Goal: Information Seeking & Learning: Learn about a topic

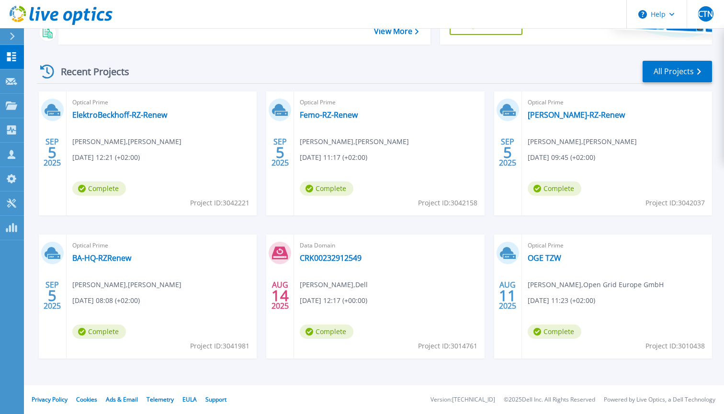
scroll to position [157, 0]
click at [106, 258] on link "BA-HQ-RZRenew" at bounding box center [101, 258] width 59 height 10
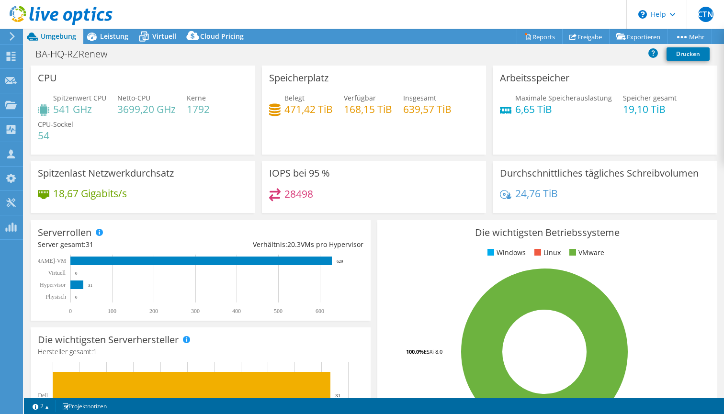
select select "USD"
click at [120, 36] on span "Leistung" at bounding box center [114, 36] width 28 height 9
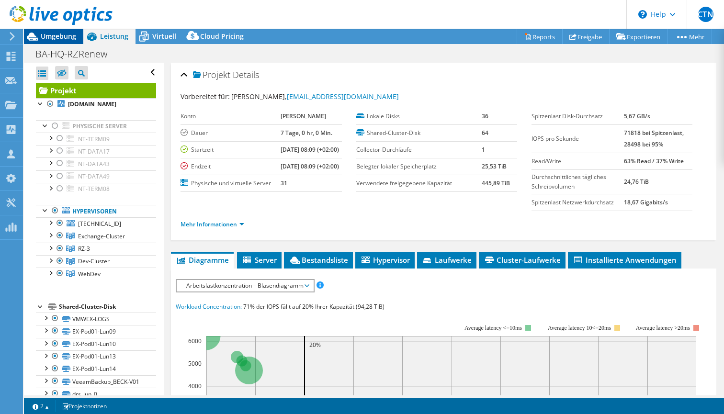
click at [51, 36] on span "Umgebung" at bounding box center [58, 36] width 35 height 9
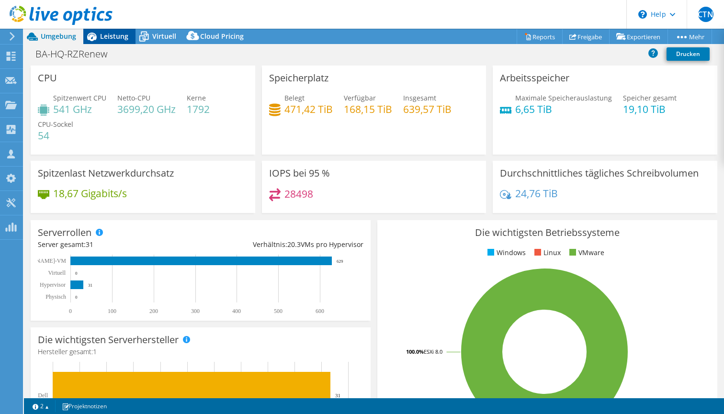
click at [117, 34] on span "Leistung" at bounding box center [114, 36] width 28 height 9
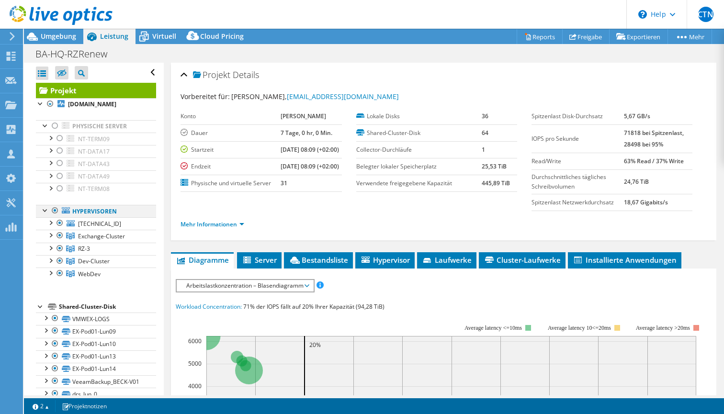
click at [54, 209] on div at bounding box center [55, 210] width 10 height 11
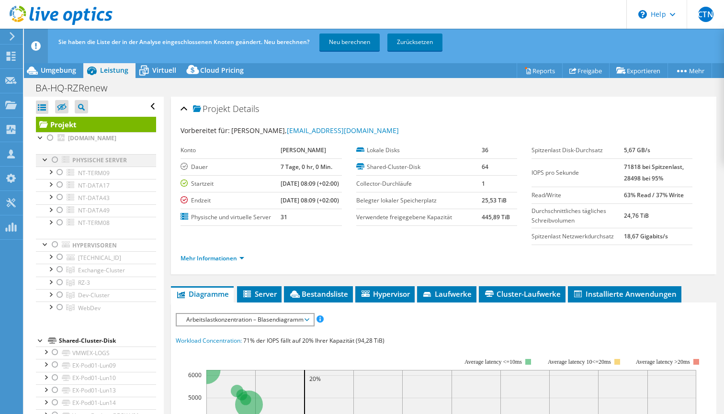
click at [55, 159] on div at bounding box center [55, 159] width 10 height 11
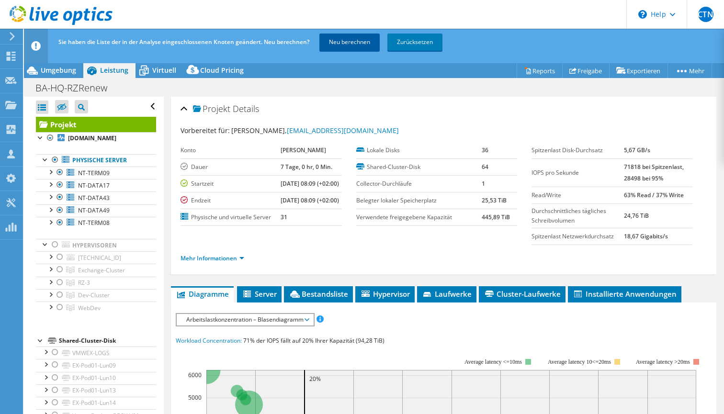
click at [347, 41] on link "Neu berechnen" at bounding box center [349, 42] width 60 height 17
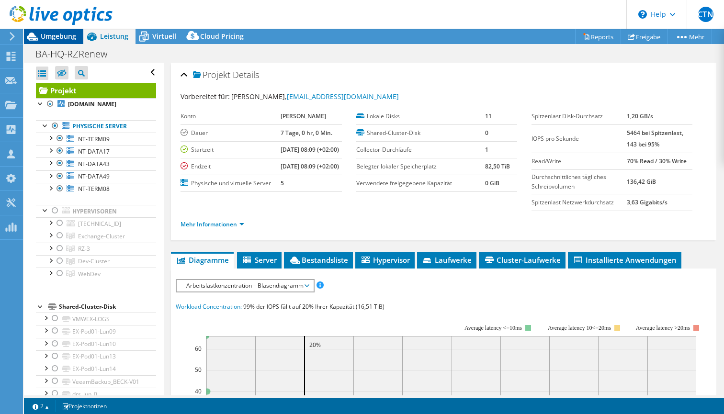
click at [53, 33] on span "Umgebung" at bounding box center [58, 36] width 35 height 9
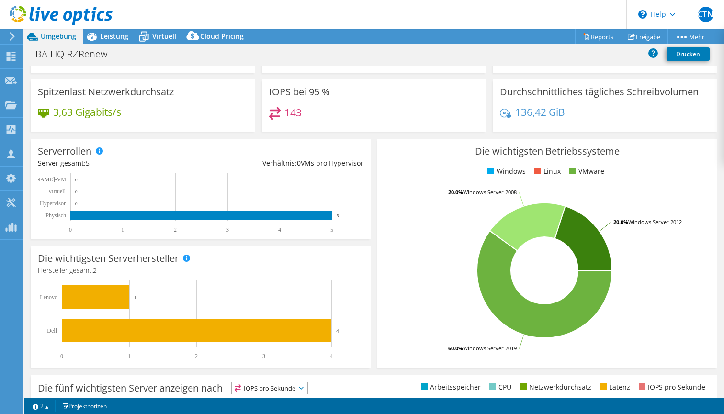
scroll to position [80, 0]
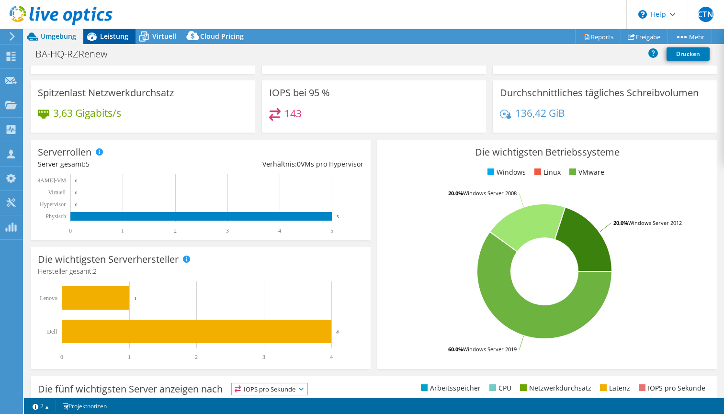
click at [111, 36] on span "Leistung" at bounding box center [114, 36] width 28 height 9
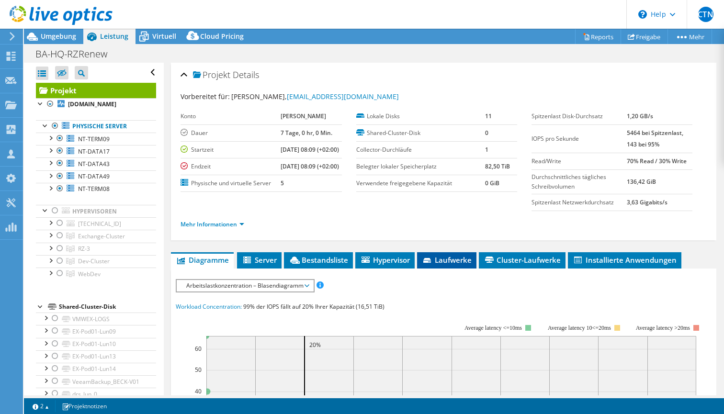
click at [450, 265] on span "Laufwerke" at bounding box center [447, 260] width 50 height 10
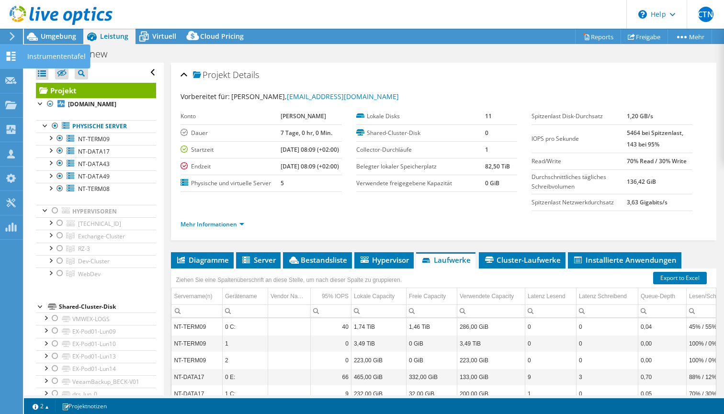
click at [13, 58] on icon at bounding box center [10, 56] width 11 height 9
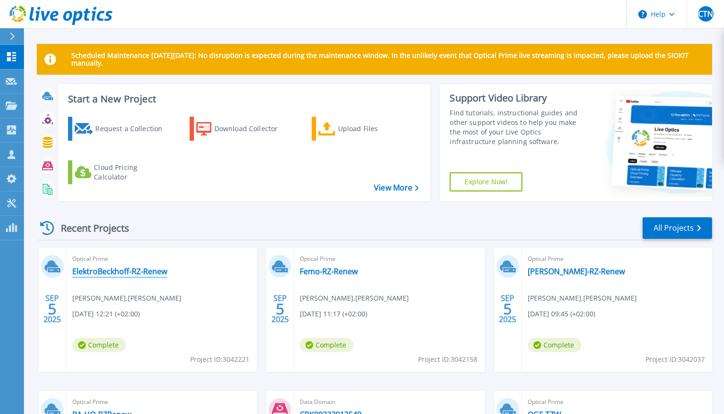
click at [109, 272] on link "ElektroBeckhoff-RZ-Renew" at bounding box center [119, 272] width 95 height 10
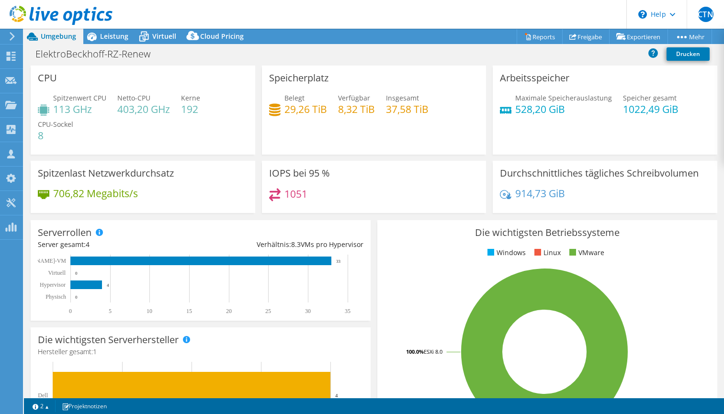
select select "USD"
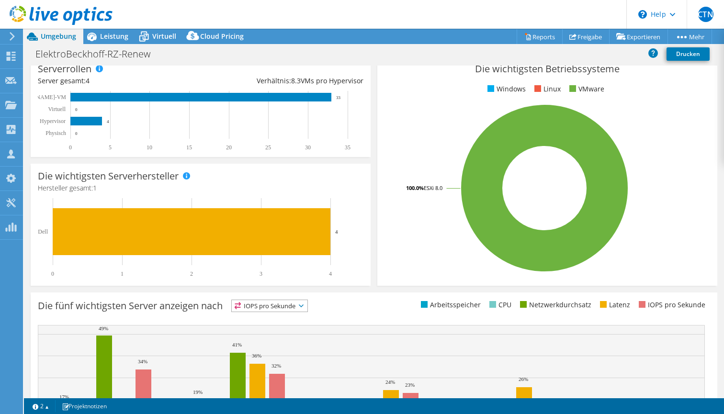
scroll to position [142, 0]
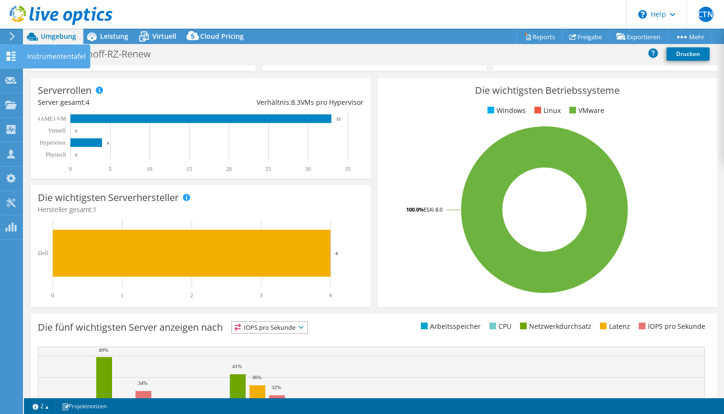
click at [9, 56] on icon at bounding box center [10, 56] width 11 height 9
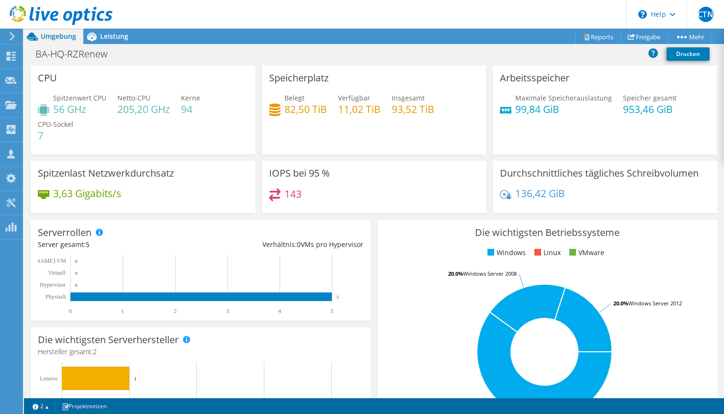
click at [112, 31] on div at bounding box center [56, 16] width 113 height 32
click at [108, 37] on span "Leistung" at bounding box center [114, 36] width 28 height 9
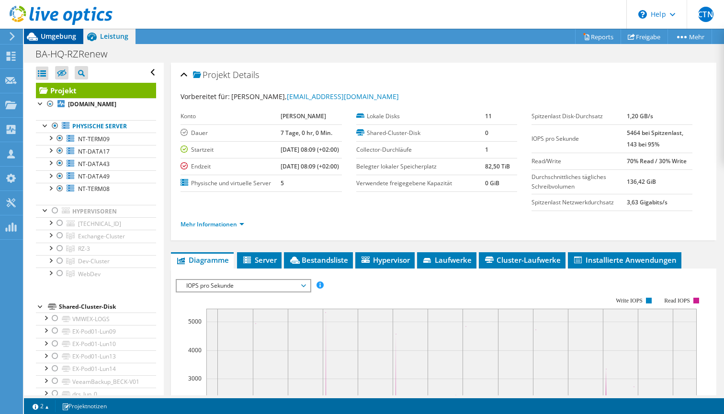
click at [55, 32] on span "Umgebung" at bounding box center [58, 36] width 35 height 9
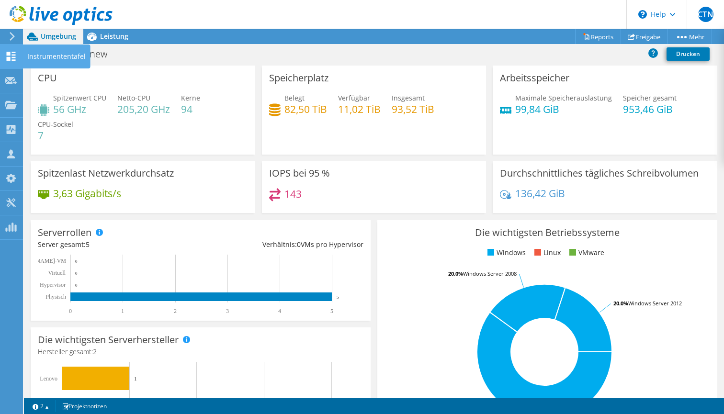
click at [7, 62] on div at bounding box center [10, 57] width 11 height 11
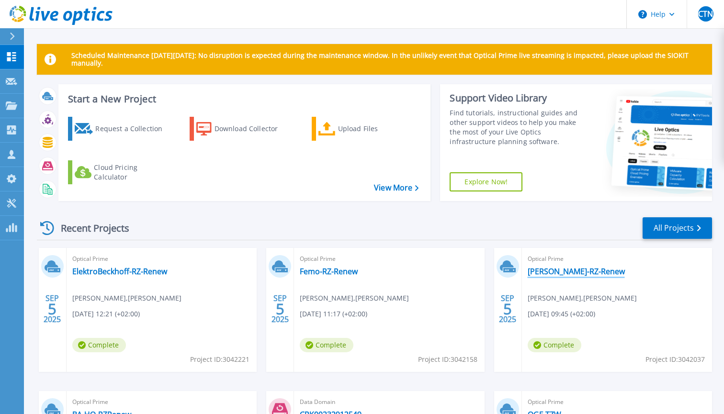
click at [568, 273] on link "[PERSON_NAME]-RZ-Renew" at bounding box center [576, 272] width 97 height 10
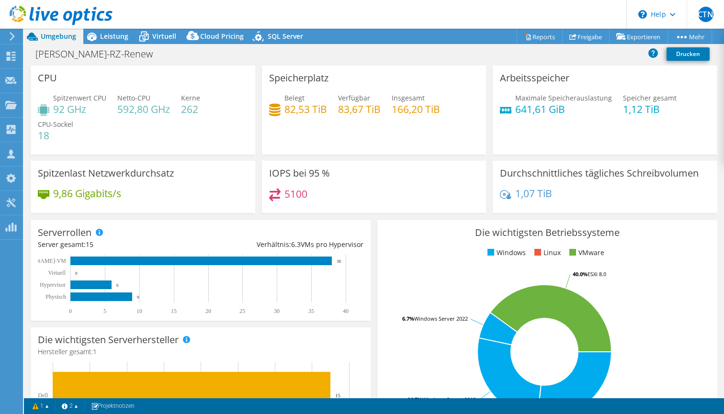
select select "EUFrankfurt"
select select "USD"
click at [115, 36] on span "Leistung" at bounding box center [114, 36] width 28 height 9
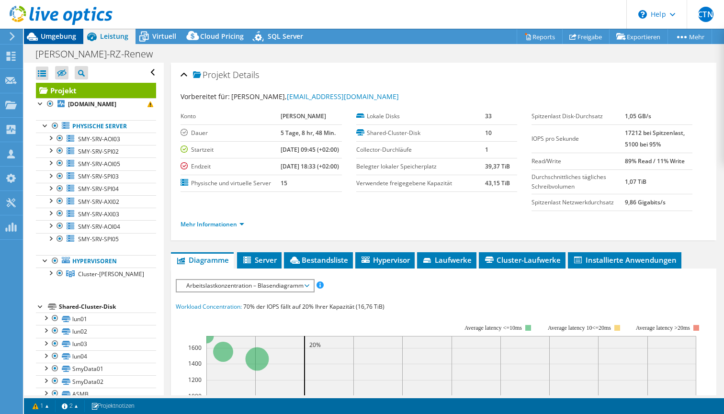
click at [53, 35] on span "Umgebung" at bounding box center [58, 36] width 35 height 9
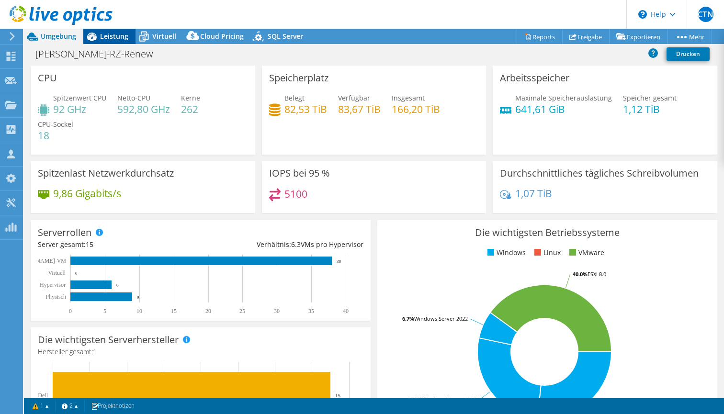
click at [104, 38] on span "Leistung" at bounding box center [114, 36] width 28 height 9
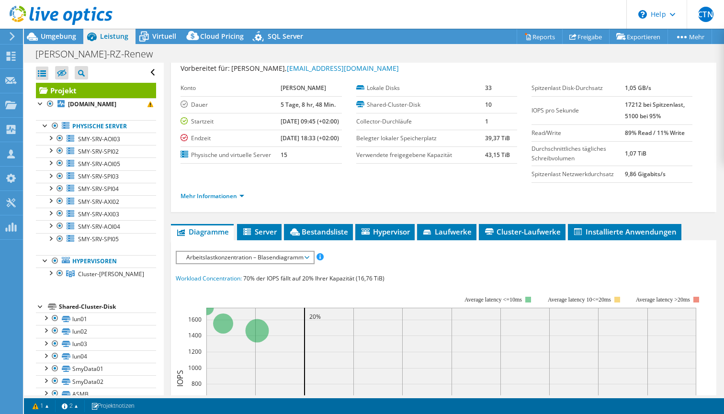
scroll to position [32, 0]
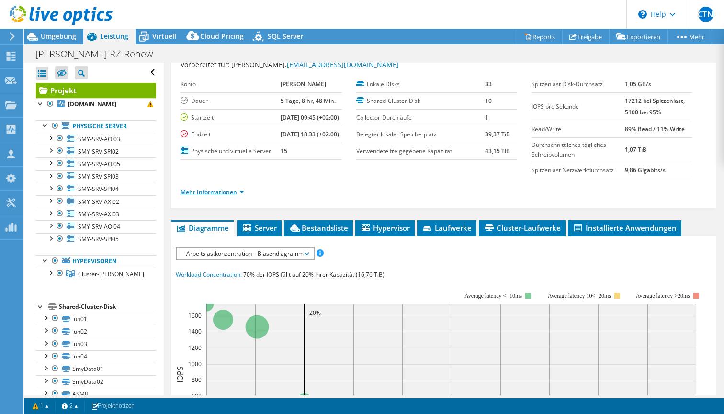
click at [232, 196] on link "Mehr Informationen" at bounding box center [213, 192] width 64 height 8
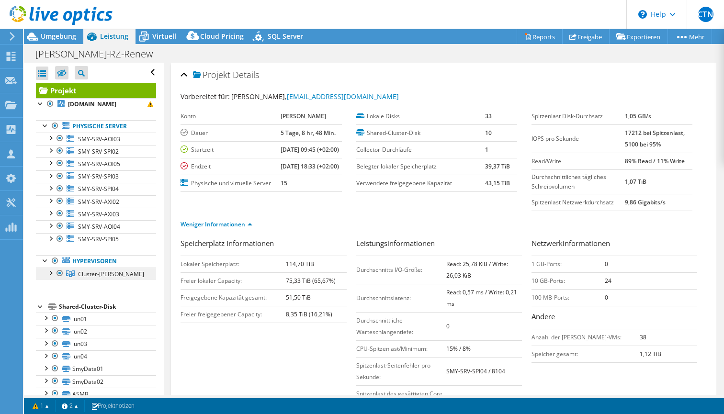
scroll to position [0, 0]
click at [14, 57] on icon at bounding box center [10, 56] width 11 height 9
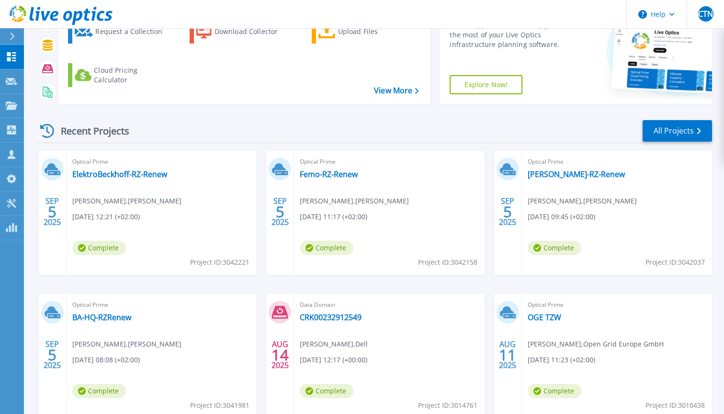
scroll to position [119, 0]
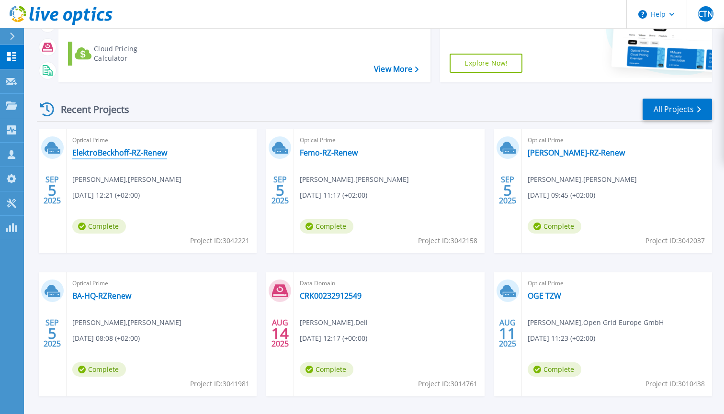
click at [128, 152] on link "ElektroBeckhoff-RZ-Renew" at bounding box center [119, 153] width 95 height 10
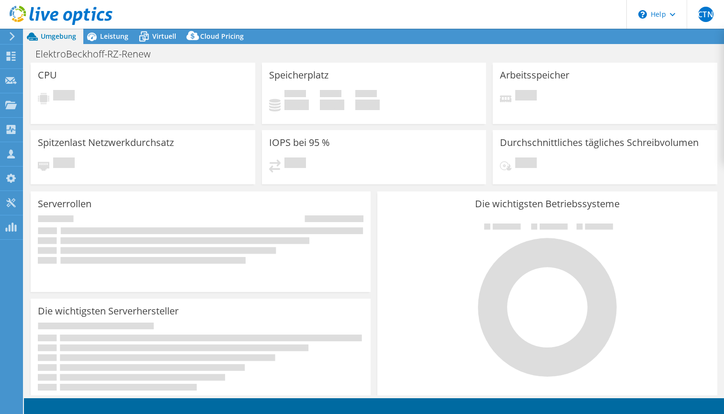
select select "USD"
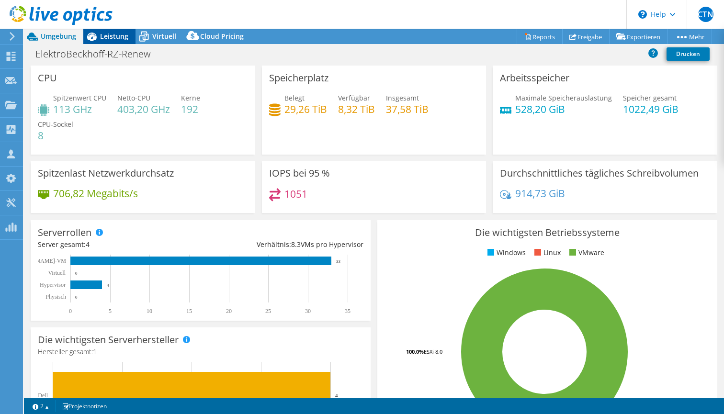
click at [112, 34] on span "Leistung" at bounding box center [114, 36] width 28 height 9
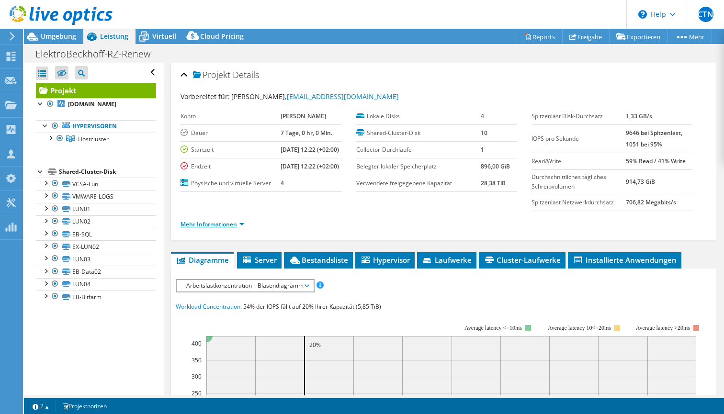
click at [225, 228] on link "Mehr Informationen" at bounding box center [213, 224] width 64 height 8
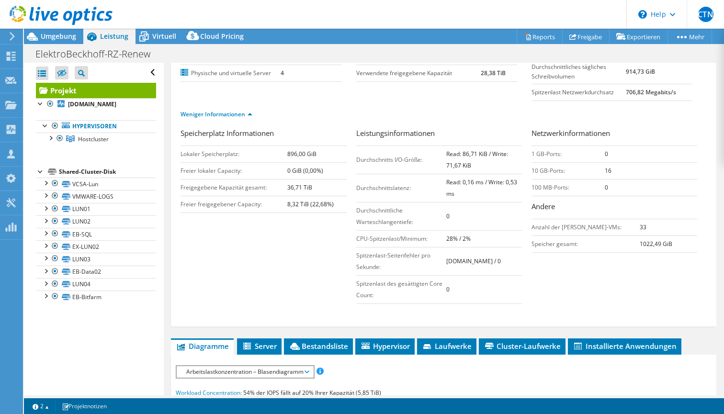
scroll to position [111, 0]
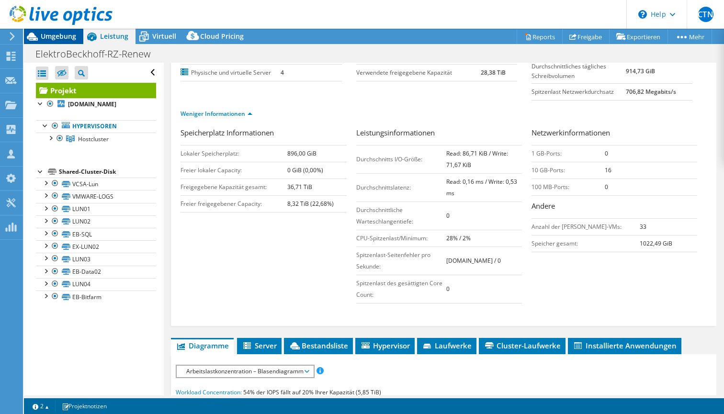
click at [52, 35] on span "Umgebung" at bounding box center [58, 36] width 35 height 9
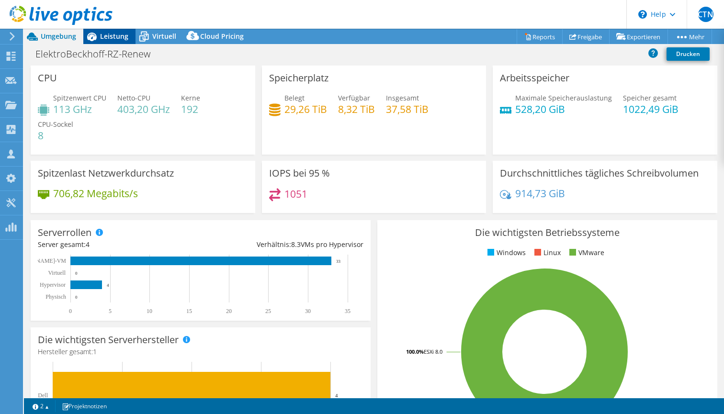
click at [115, 34] on span "Leistung" at bounding box center [114, 36] width 28 height 9
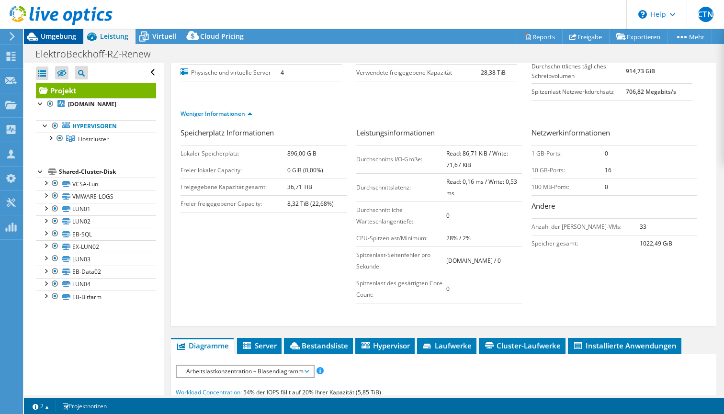
click at [42, 36] on span "Umgebung" at bounding box center [58, 36] width 35 height 9
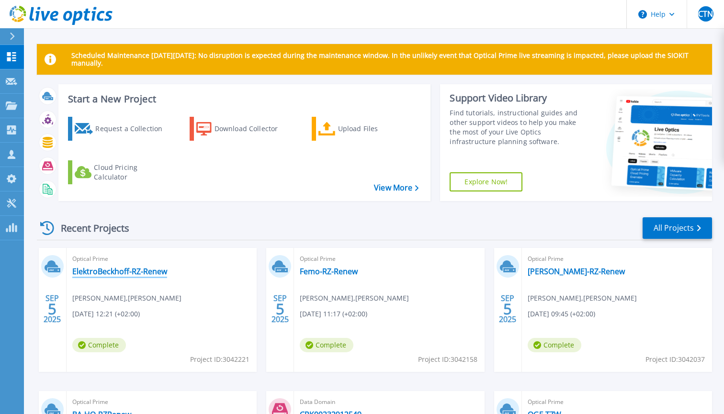
click at [128, 271] on link "ElektroBeckhoff-RZ-Renew" at bounding box center [119, 272] width 95 height 10
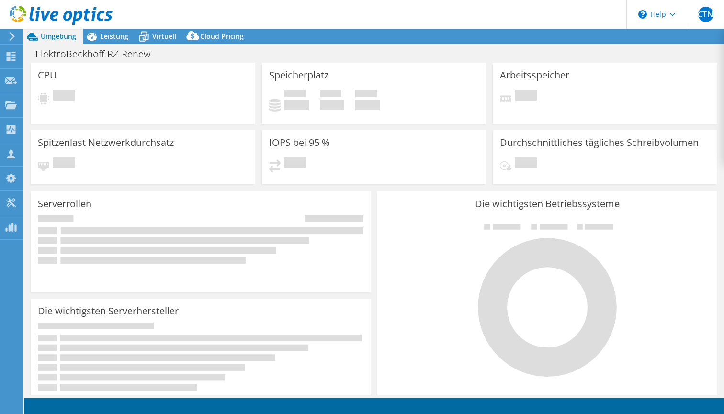
select select "USD"
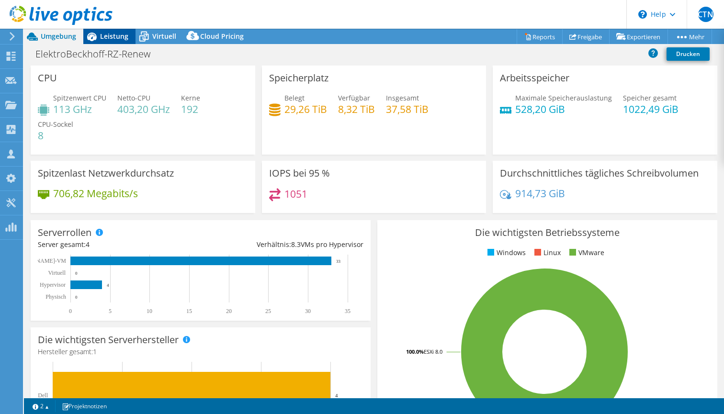
click at [113, 38] on span "Leistung" at bounding box center [114, 36] width 28 height 9
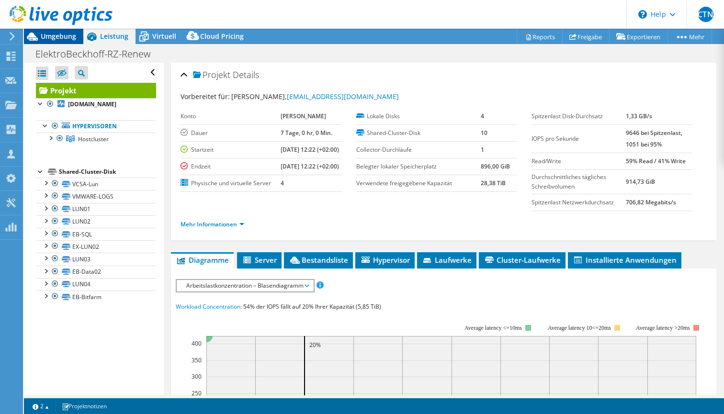
click at [61, 35] on span "Umgebung" at bounding box center [58, 36] width 35 height 9
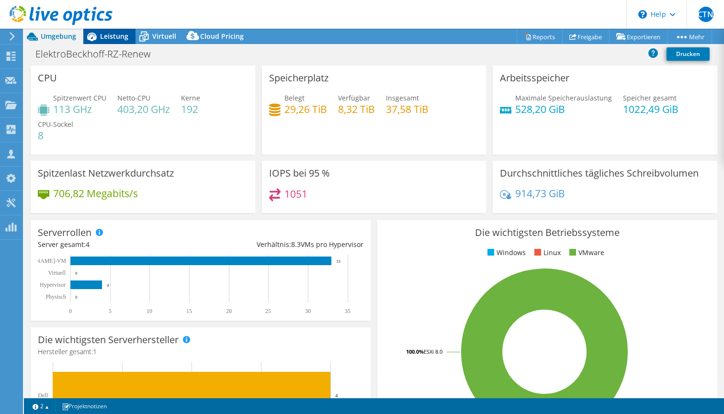
click at [115, 36] on span "Leistung" at bounding box center [114, 36] width 28 height 9
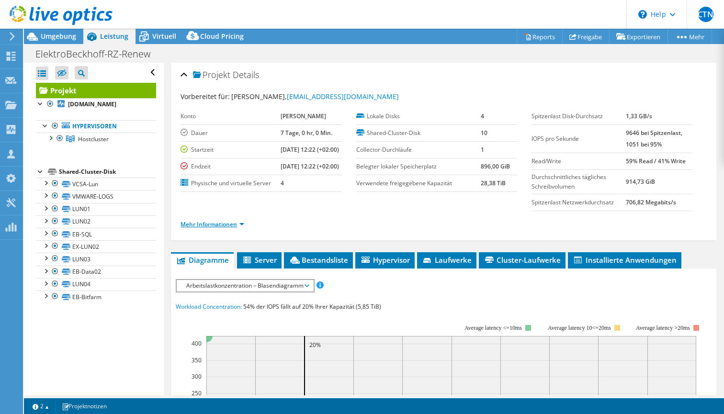
click at [219, 228] on link "Mehr Informationen" at bounding box center [213, 224] width 64 height 8
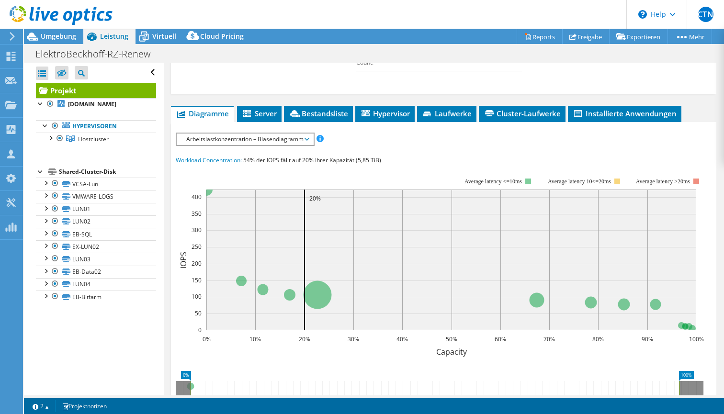
scroll to position [366, 0]
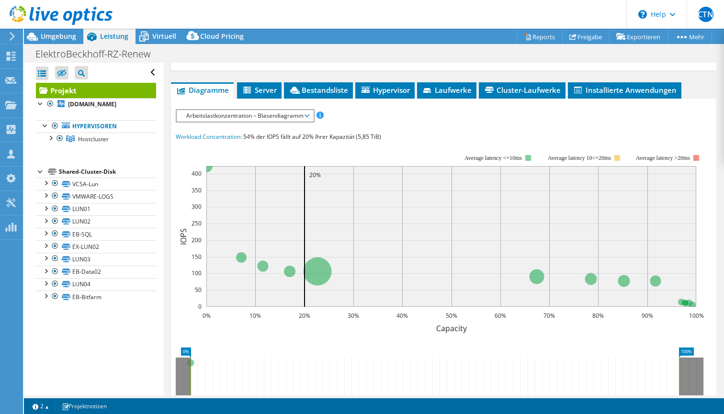
click at [307, 122] on span "Arbeitslastkonzentration – Blasendiagramm" at bounding box center [245, 115] width 127 height 11
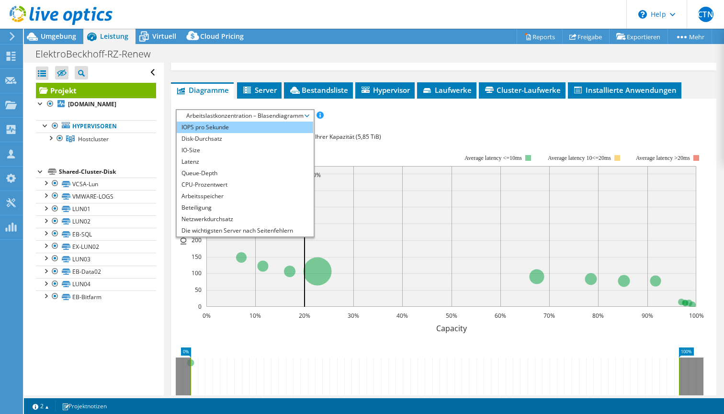
click at [284, 133] on li "IOPS pro Sekunde" at bounding box center [245, 127] width 136 height 11
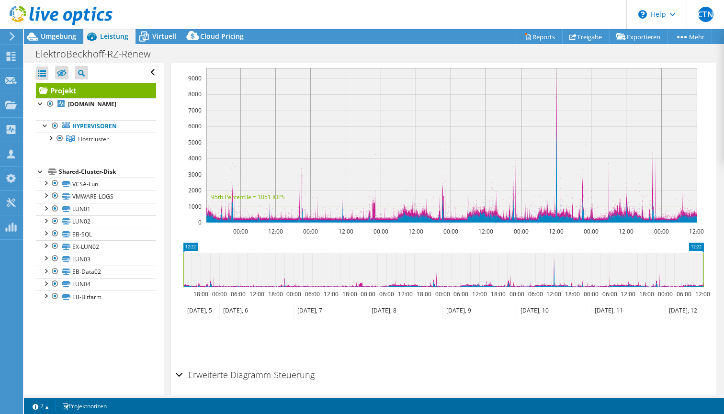
scroll to position [438, 0]
